Goal: Use online tool/utility

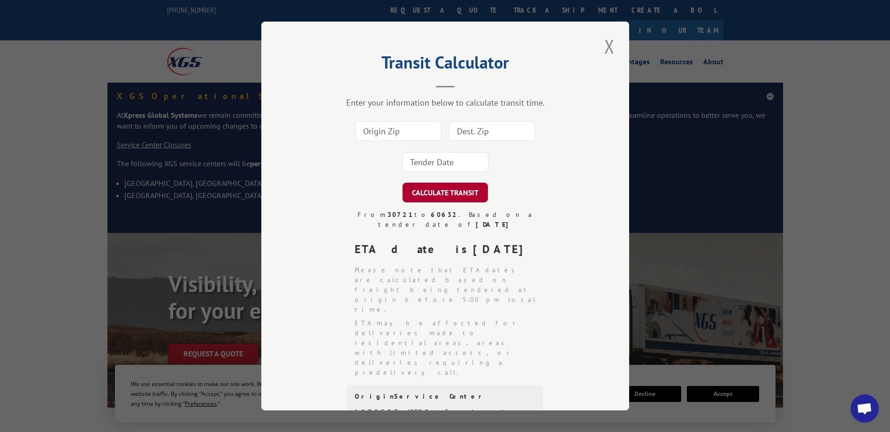
scroll to position [47, 0]
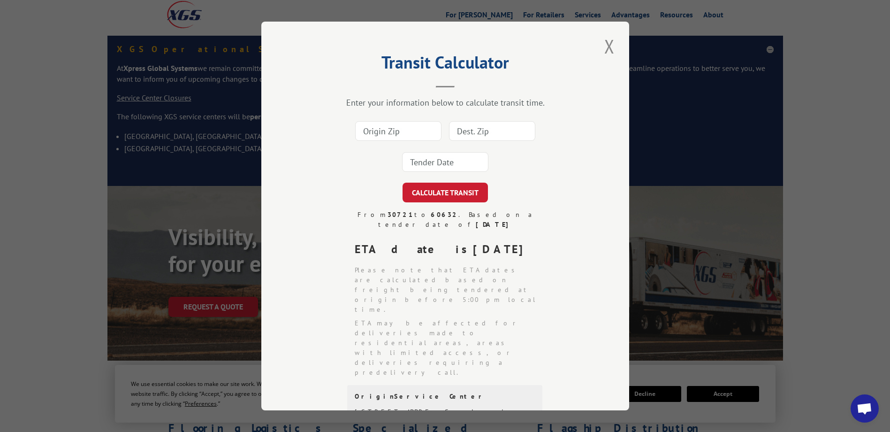
click at [406, 133] on input at bounding box center [398, 131] width 86 height 20
type input "30721"
click at [483, 132] on input at bounding box center [492, 131] width 86 height 20
type input "40209"
click at [465, 160] on input at bounding box center [445, 162] width 86 height 20
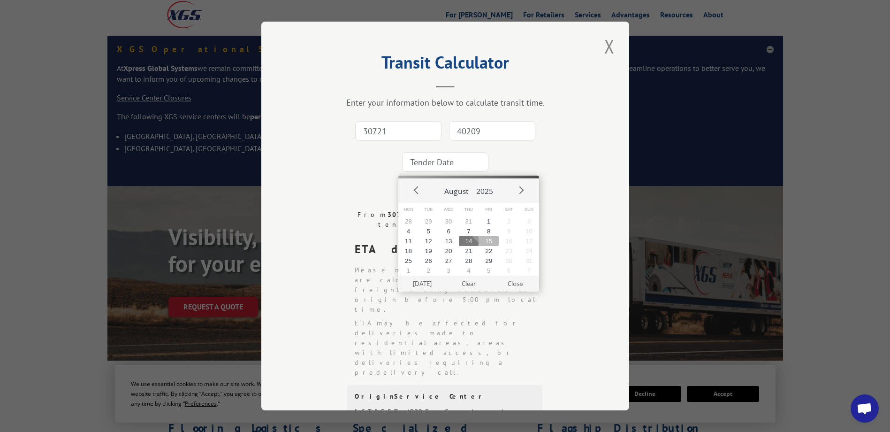
click at [493, 239] on button "15" at bounding box center [489, 241] width 20 height 10
type input "[DATE]"
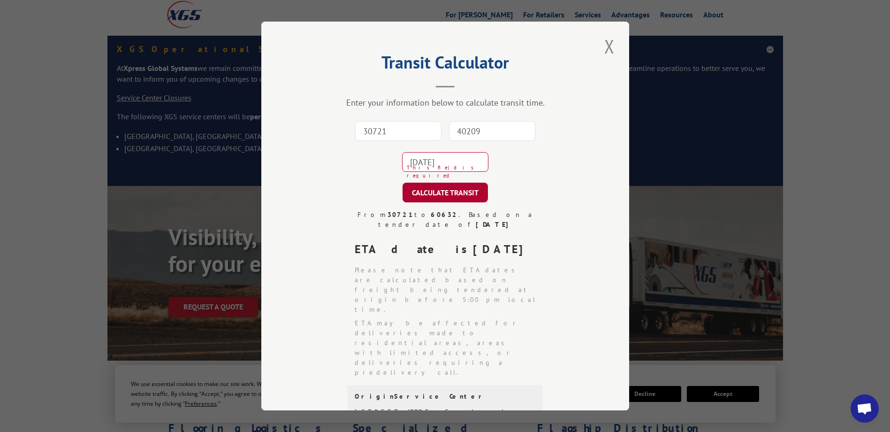
click at [439, 199] on button "CALCULATE TRANSIT" at bounding box center [445, 193] width 85 height 20
click at [388, 136] on input "30721" at bounding box center [398, 131] width 86 height 20
type input "30721"
click at [493, 130] on input "40209" at bounding box center [492, 131] width 86 height 20
type input "40209"
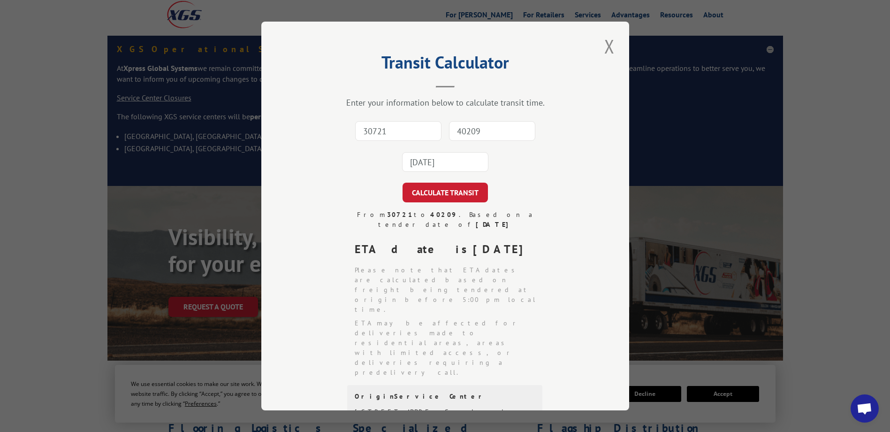
click at [450, 164] on input "[DATE]" at bounding box center [445, 162] width 86 height 20
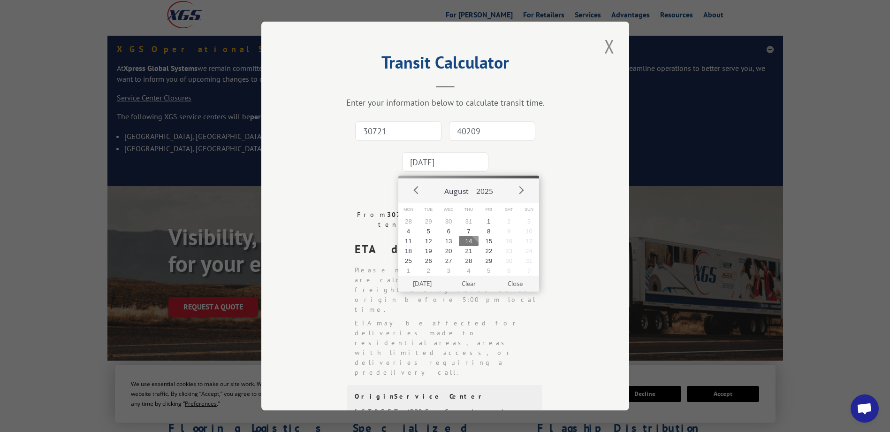
click at [464, 241] on button "14" at bounding box center [469, 241] width 20 height 10
type input "[DATE]"
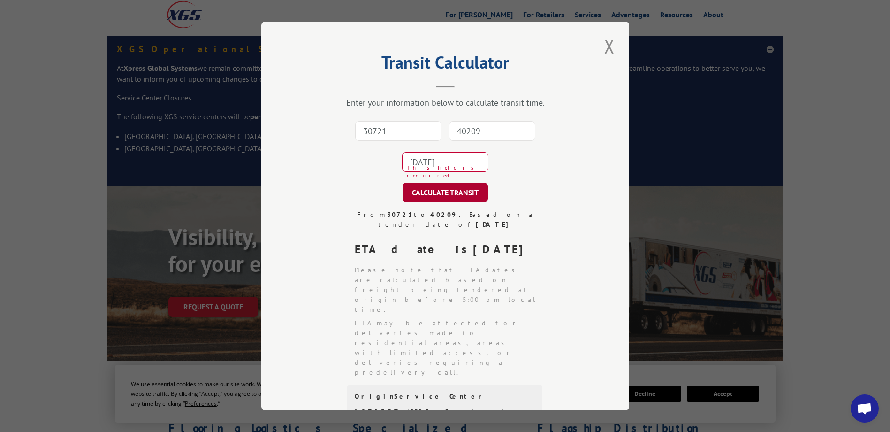
click at [460, 195] on button "CALCULATE TRANSIT" at bounding box center [445, 193] width 85 height 20
